Goal: Task Accomplishment & Management: Manage account settings

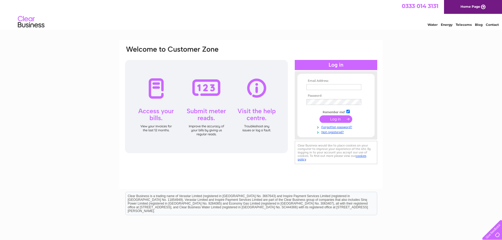
type input "williechalmers1974@gmail.com"
click at [334, 119] on input "submit" at bounding box center [336, 118] width 33 height 7
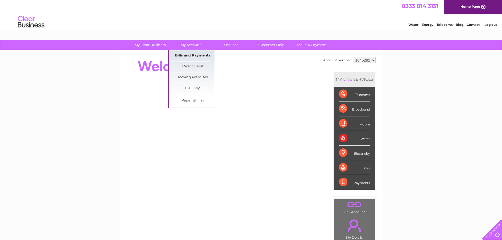
click at [192, 54] on link "Bills and Payments" at bounding box center [193, 55] width 44 height 11
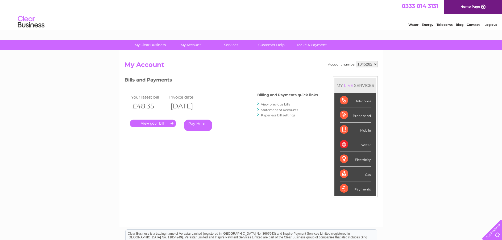
click at [157, 123] on link "." at bounding box center [153, 124] width 46 height 8
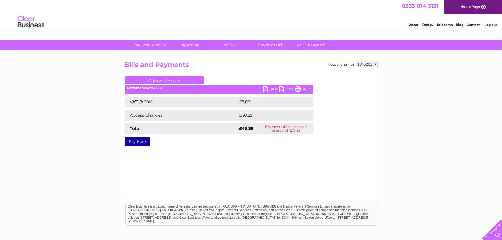
click at [266, 89] on link "PDF" at bounding box center [271, 90] width 16 height 8
click at [266, 90] on link "PDF" at bounding box center [271, 90] width 16 height 8
